Goal: Transaction & Acquisition: Purchase product/service

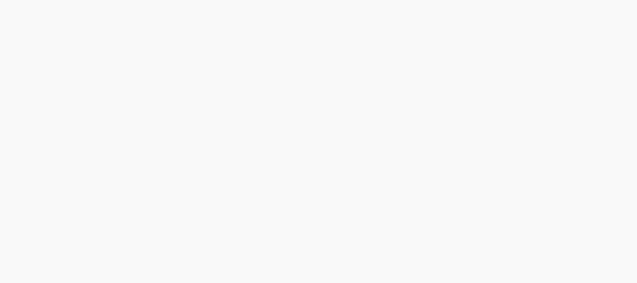
click at [252, 54] on body at bounding box center [318, 141] width 637 height 283
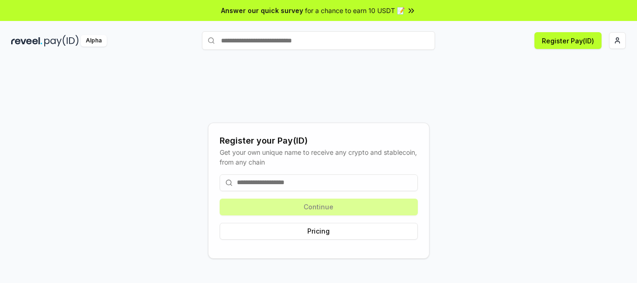
click at [250, 42] on input "text" at bounding box center [318, 40] width 233 height 19
click at [267, 185] on input at bounding box center [319, 182] width 198 height 17
click at [618, 42] on html "Answer our quick survey for a chance to earn 10 USDT 📝 Alpha Register Pay(ID) R…" at bounding box center [318, 141] width 637 height 283
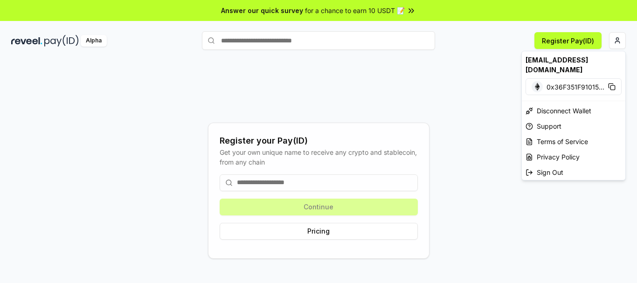
click at [570, 63] on div "[EMAIL_ADDRESS][DOMAIN_NAME]" at bounding box center [574, 64] width 104 height 27
drag, startPoint x: 411, startPoint y: 99, endPoint x: 334, endPoint y: 84, distance: 78.3
click at [409, 98] on html "Answer our quick survey for a chance to earn 10 USDT 📝 Alpha Register Pay(ID) R…" at bounding box center [318, 141] width 637 height 283
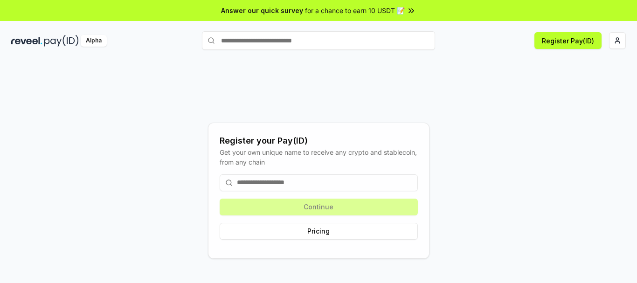
click at [250, 41] on input "text" at bounding box center [318, 40] width 233 height 19
click at [279, 183] on input at bounding box center [319, 182] width 198 height 17
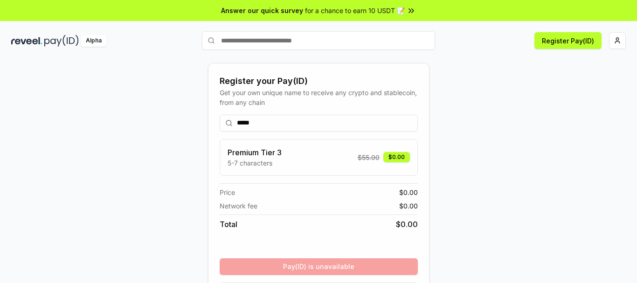
click at [342, 160] on div "Premium Tier 3 5-7 characters $ 55.00 $0.00" at bounding box center [319, 157] width 182 height 21
click at [307, 121] on input "*****" at bounding box center [319, 123] width 198 height 17
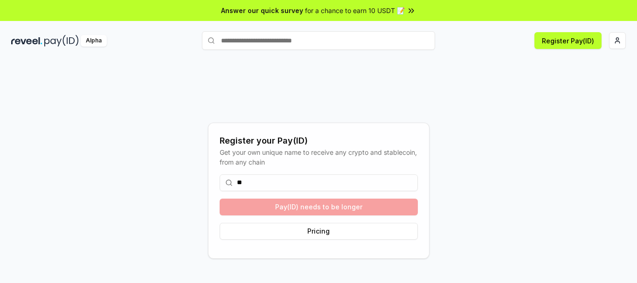
type input "*"
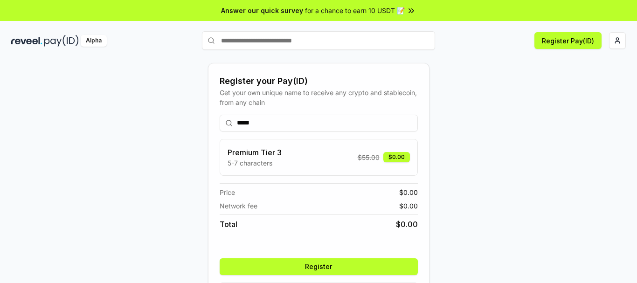
type input "*****"
click at [38, 43] on img at bounding box center [26, 41] width 31 height 12
click at [67, 40] on img at bounding box center [61, 41] width 35 height 12
click at [97, 40] on div "Alpha" at bounding box center [94, 41] width 26 height 12
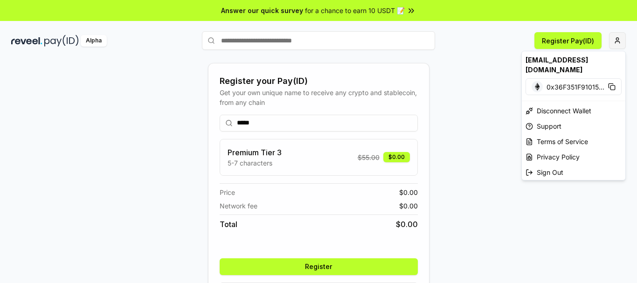
click at [617, 33] on html "Answer our quick survey for a chance to earn 10 USDT 📝 Alpha Register Pay(ID) R…" at bounding box center [318, 141] width 637 height 283
click at [583, 62] on div "[EMAIL_ADDRESS][DOMAIN_NAME]" at bounding box center [574, 64] width 104 height 27
click at [497, 163] on html "Answer our quick survey for a chance to earn 10 USDT 📝 Alpha Register Pay(ID) R…" at bounding box center [318, 141] width 637 height 283
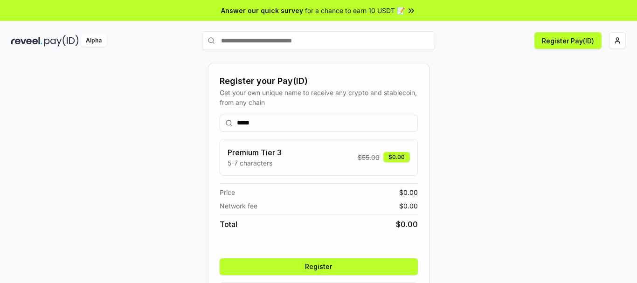
click at [349, 262] on button "Register" at bounding box center [319, 266] width 198 height 17
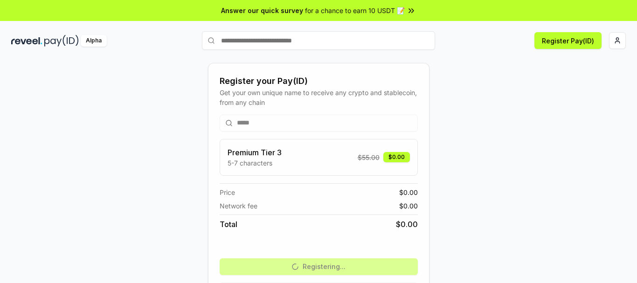
click at [380, 10] on span "for a chance to earn 10 USDT 📝" at bounding box center [355, 11] width 100 height 10
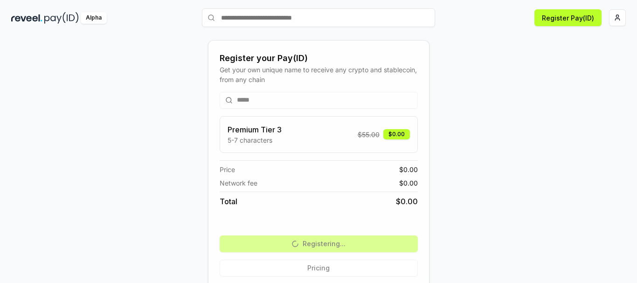
scroll to position [35, 0]
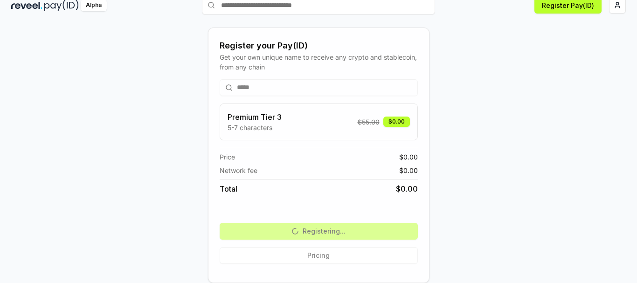
click at [317, 256] on div "***** Premium Tier 3 5-7 characters $ 55.00 $0.00 Price $ 0.00 Network fee $ 0.…" at bounding box center [319, 172] width 198 height 200
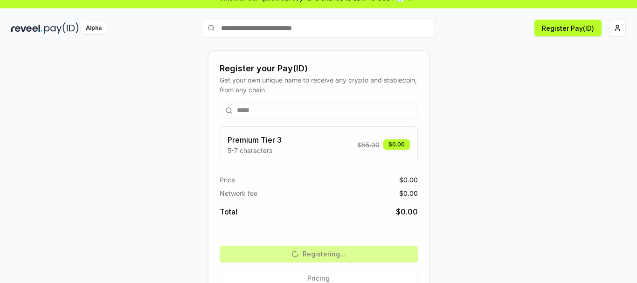
scroll to position [0, 0]
